Goal: Check status: Check status

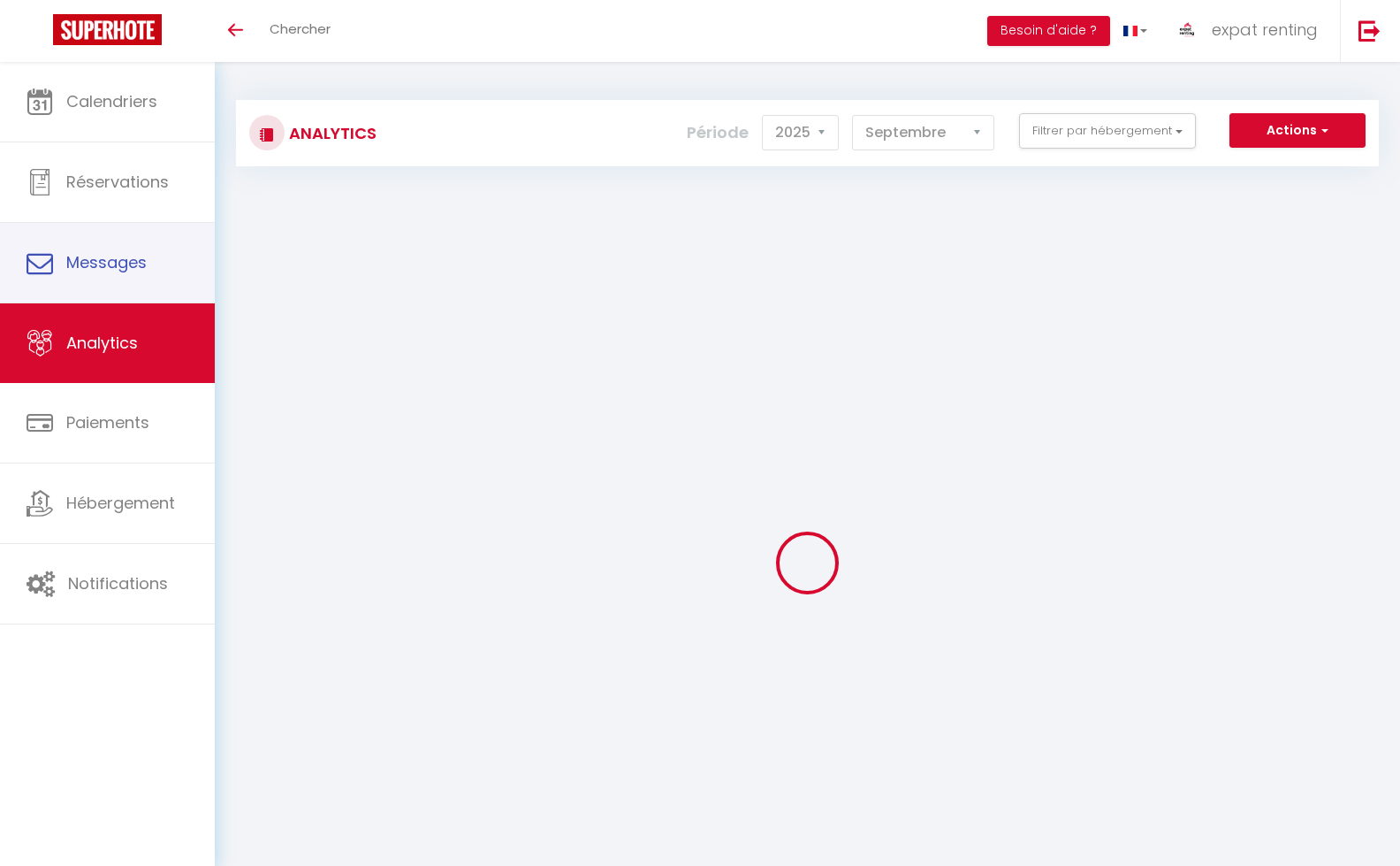
select select "2025"
select select "9"
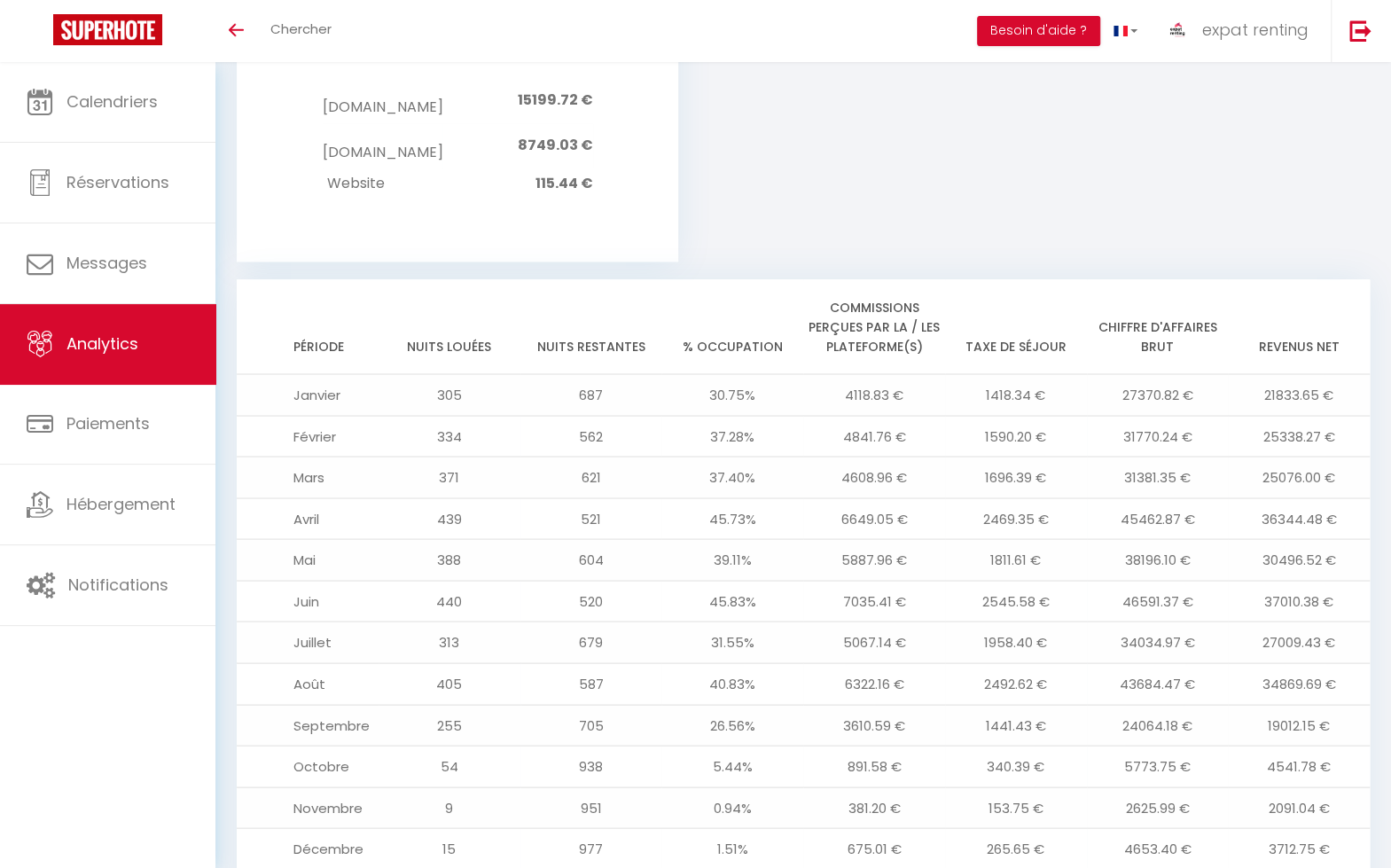
scroll to position [1868, 0]
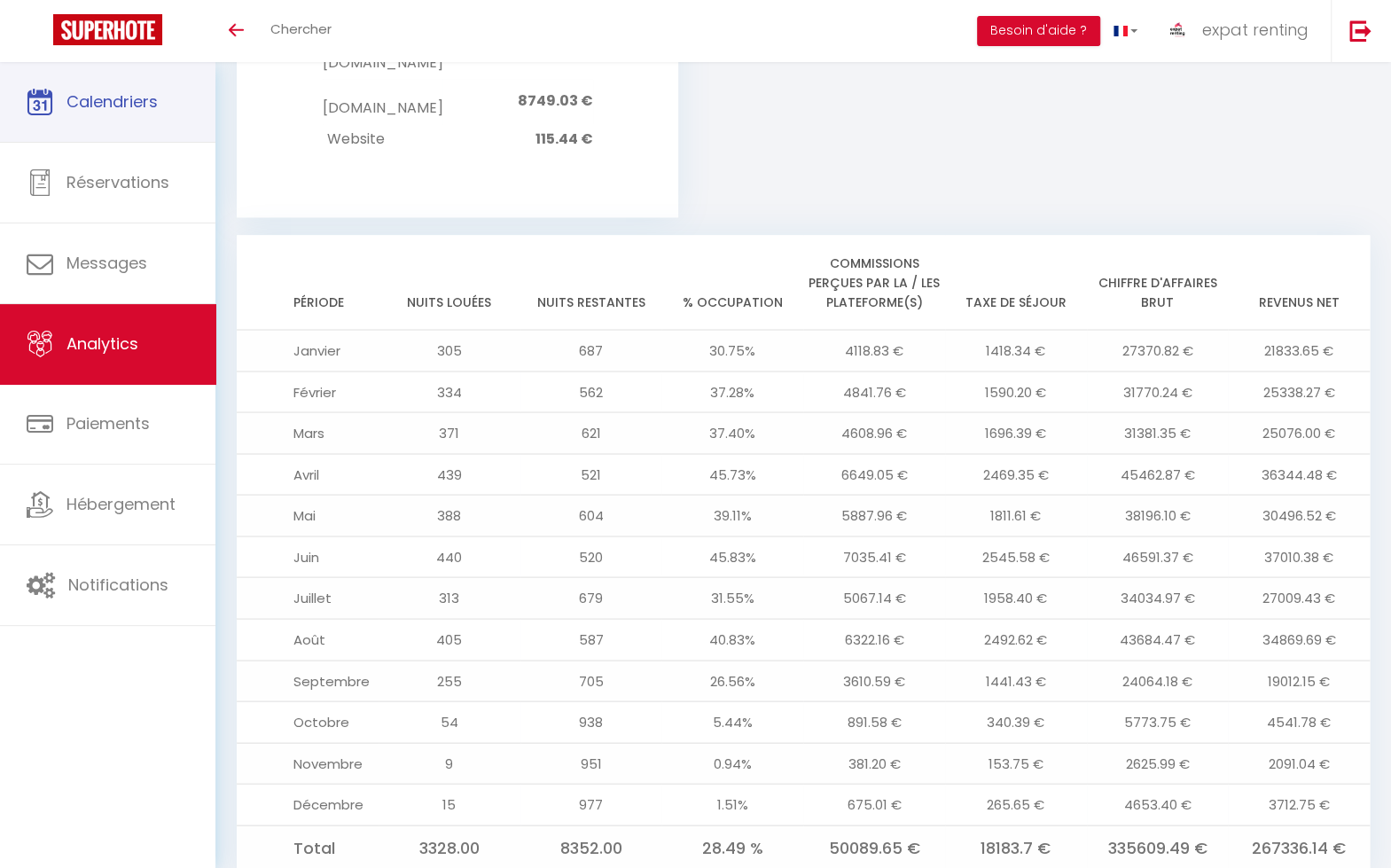
click at [136, 92] on span "Calendriers" at bounding box center [112, 101] width 91 height 23
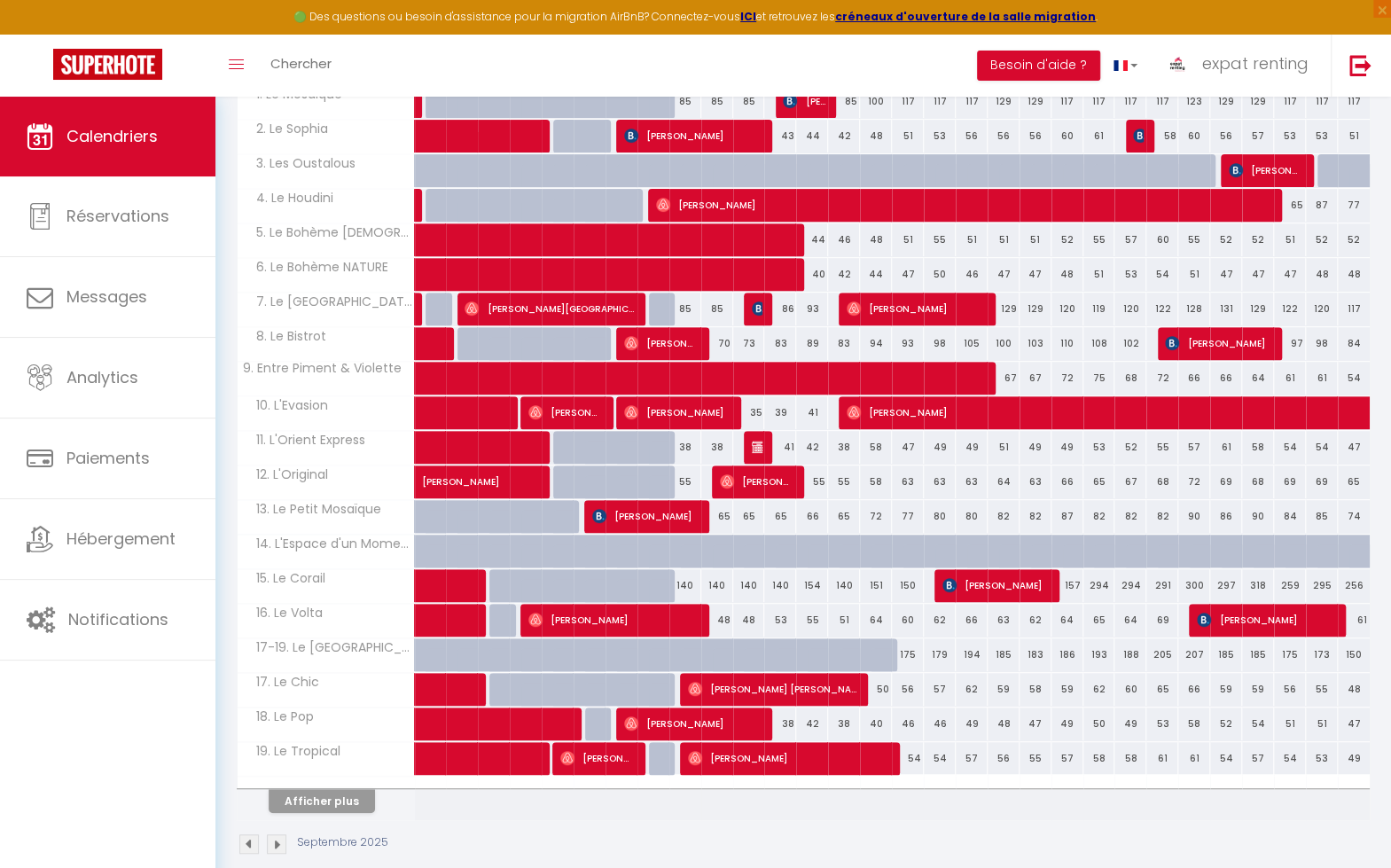
scroll to position [336, 0]
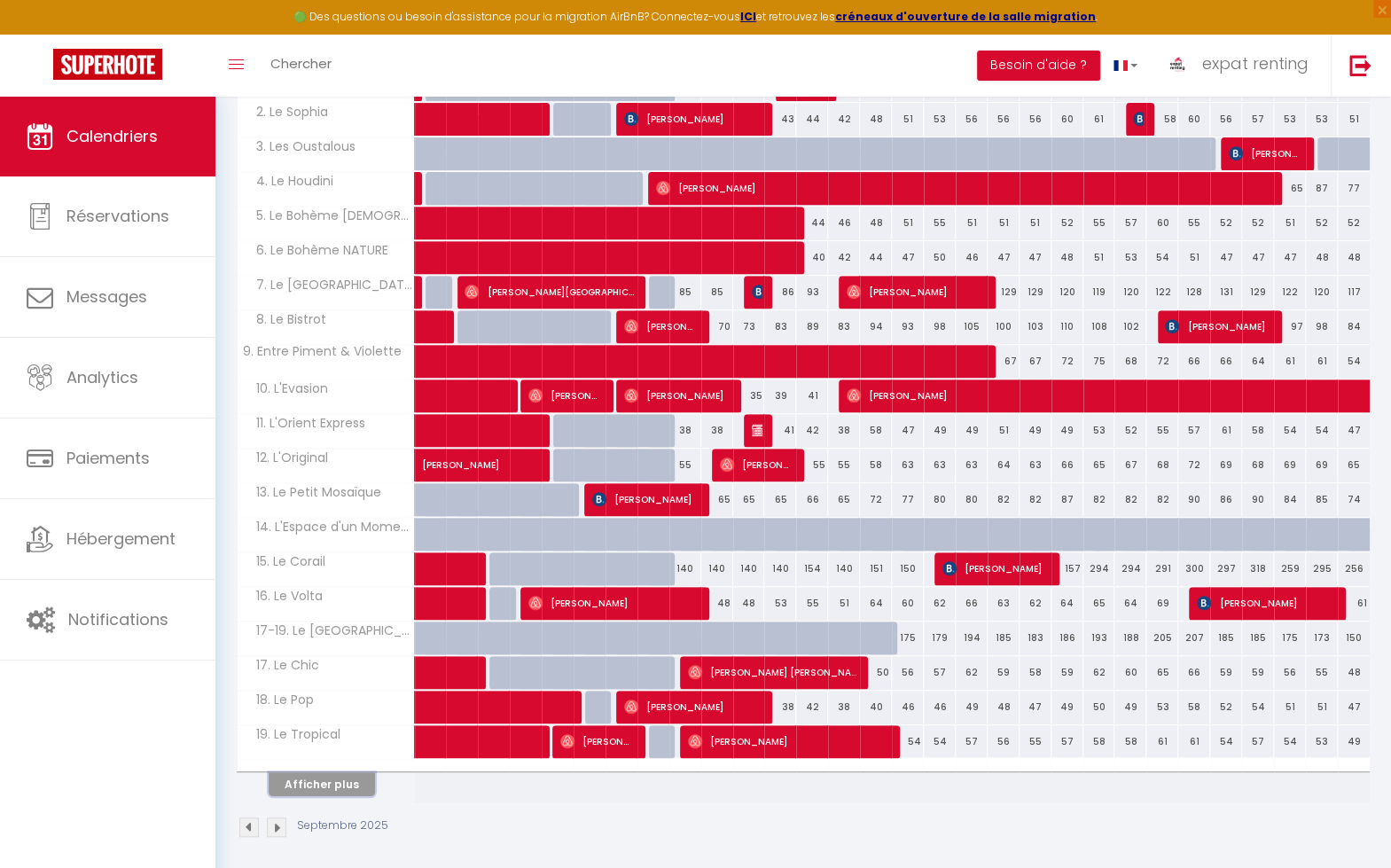
click at [307, 775] on button "Afficher plus" at bounding box center [321, 784] width 106 height 24
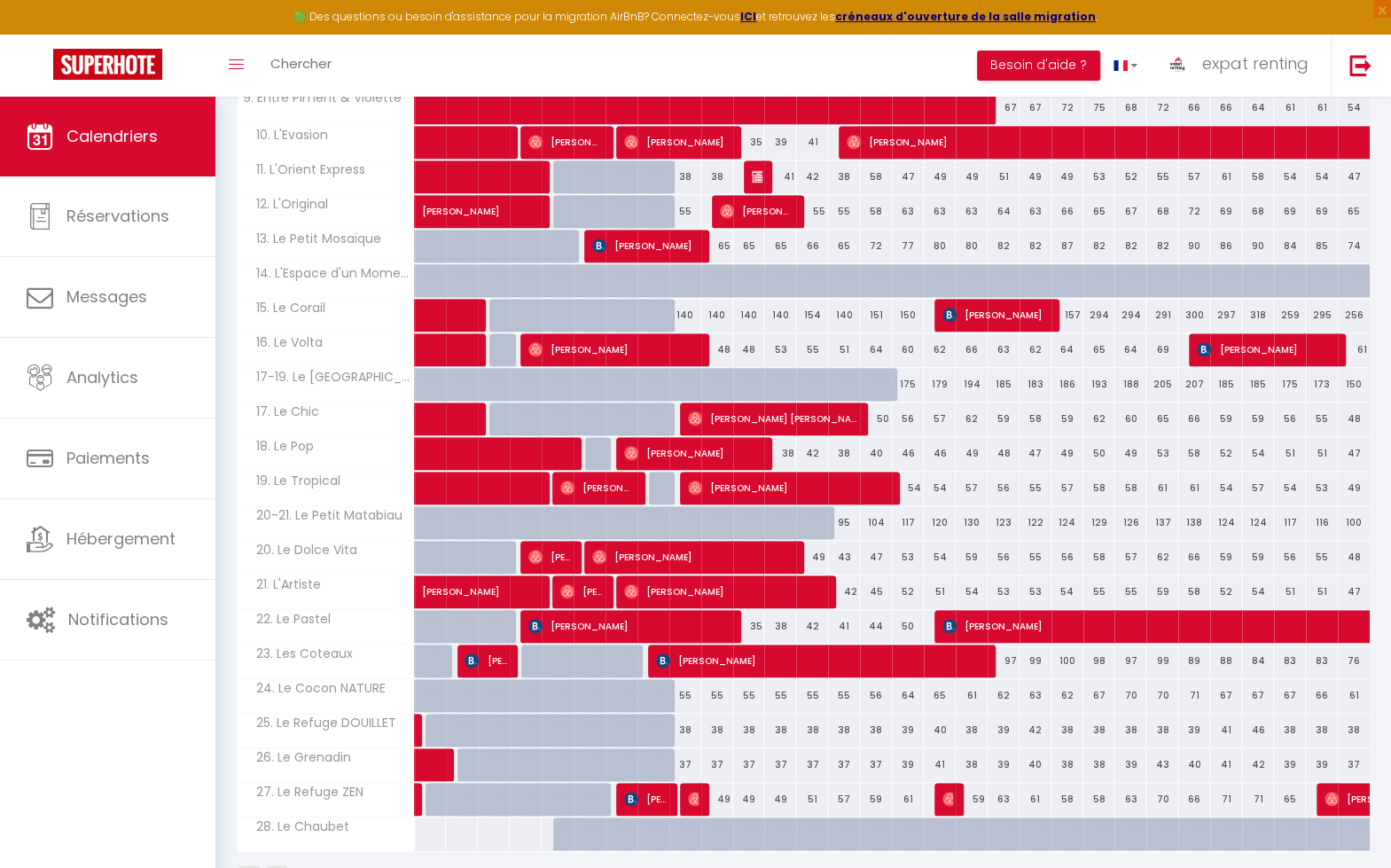
scroll to position [636, 0]
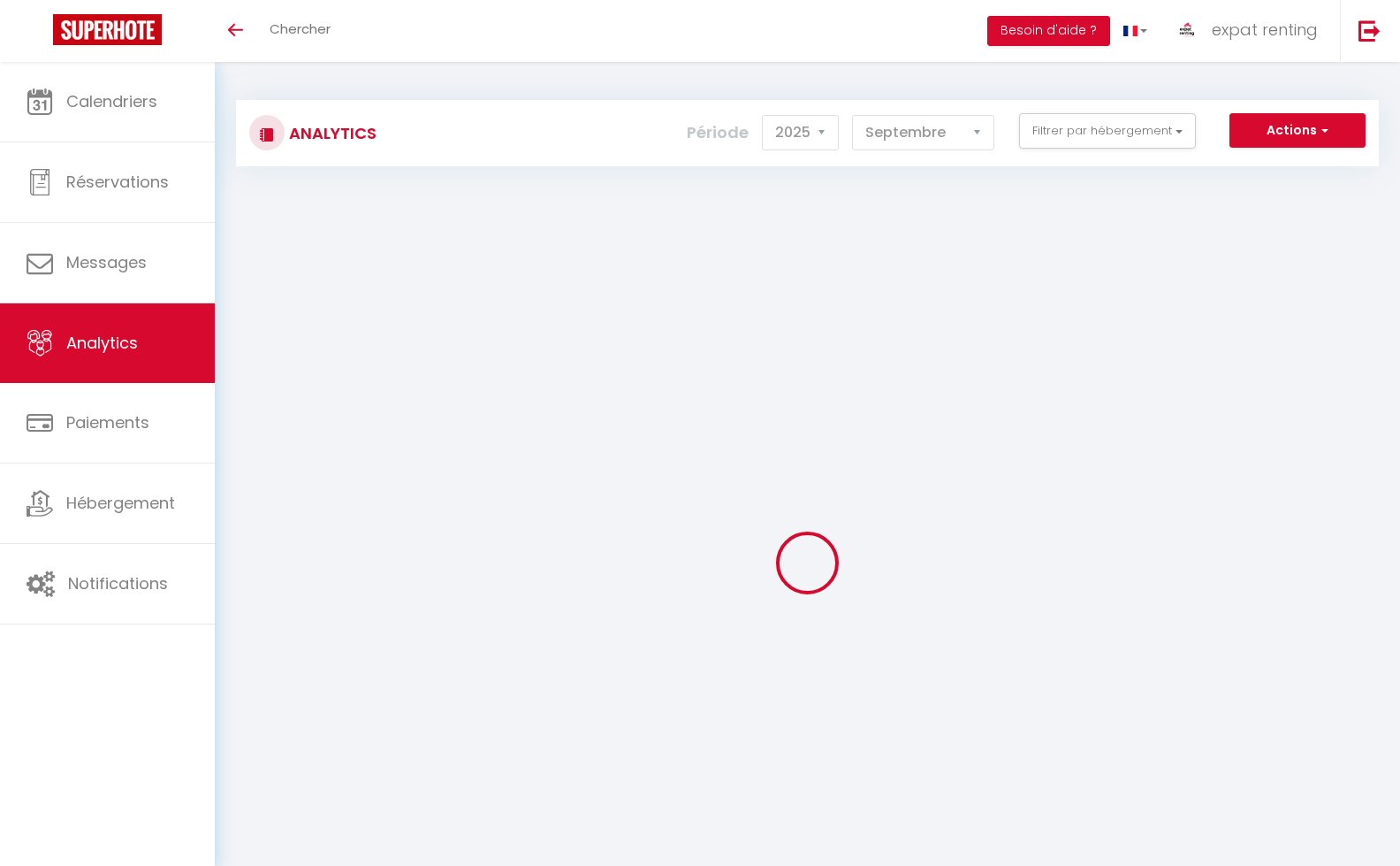
select select "2025"
select select "9"
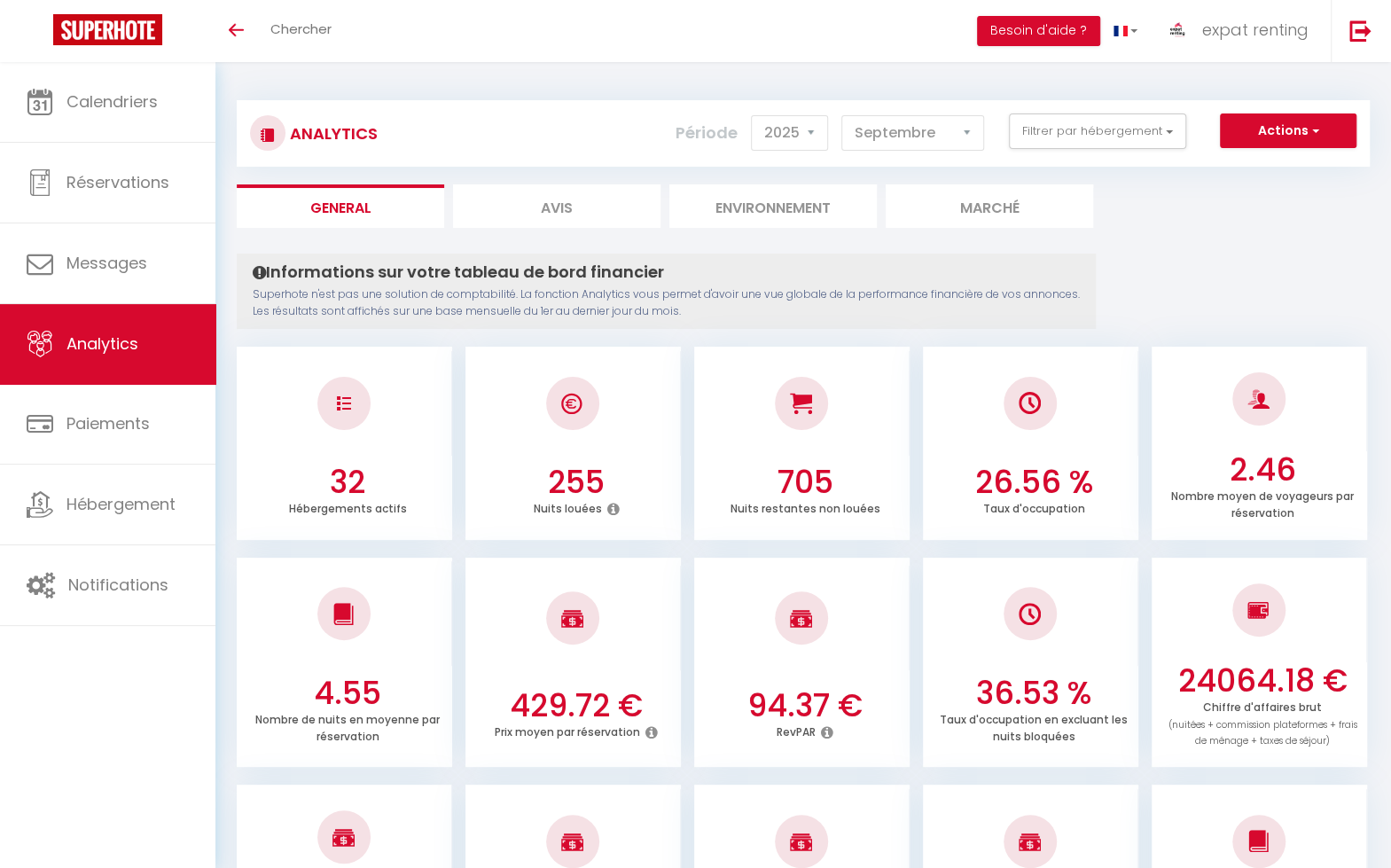
click at [88, 350] on span "Analytics" at bounding box center [102, 343] width 72 height 23
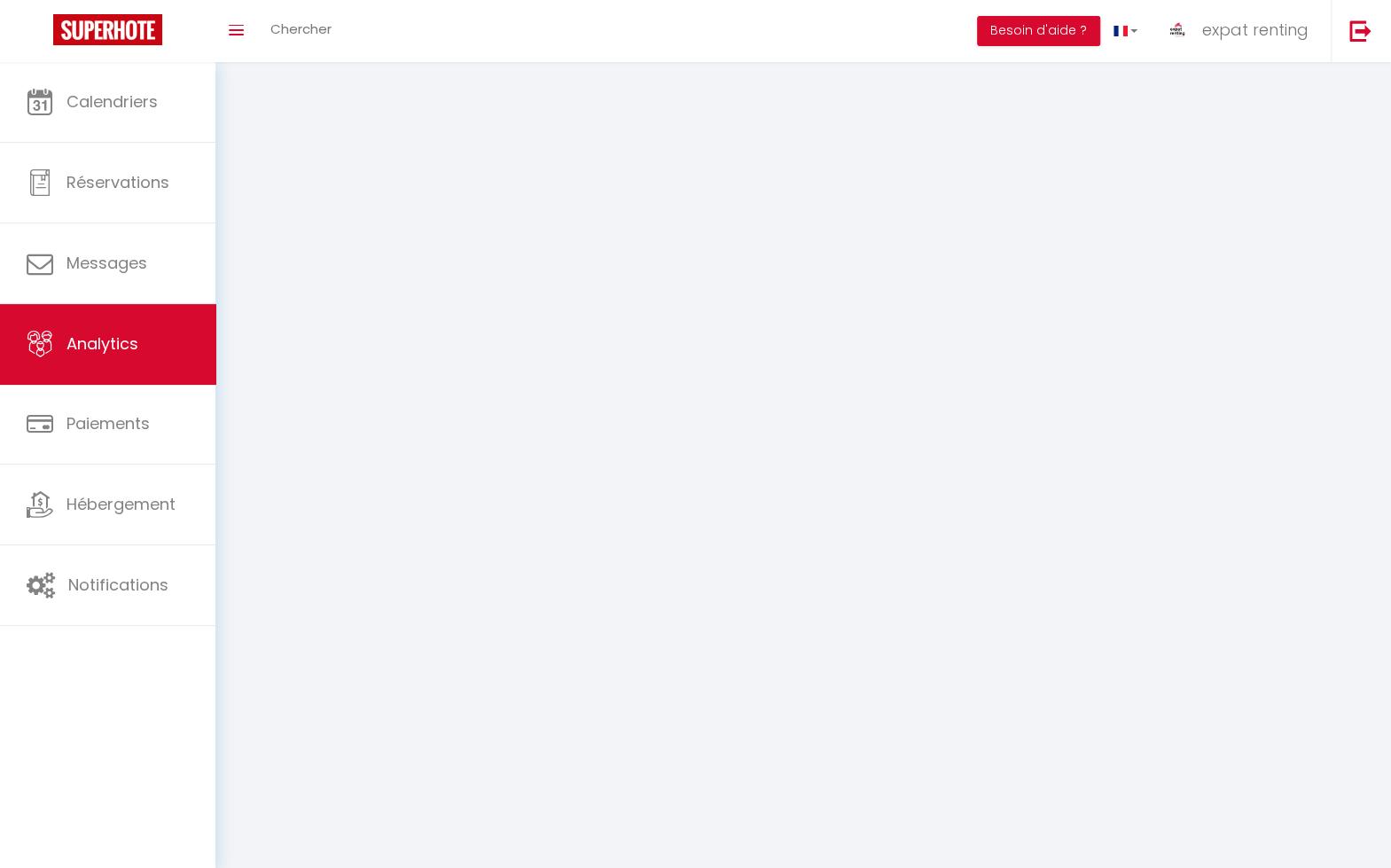
select select "2025"
select select "9"
